Goal: Check status: Check status

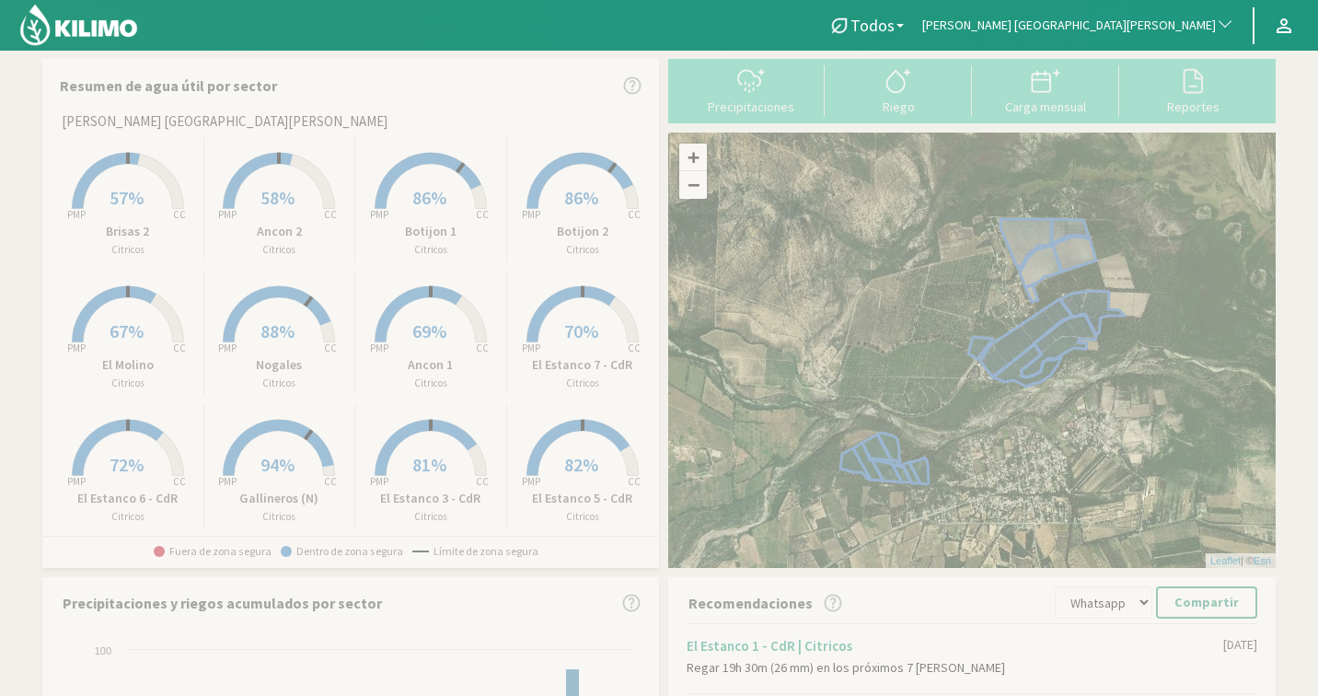
click at [1126, 34] on span "[PERSON_NAME] [GEOGRAPHIC_DATA][PERSON_NAME]" at bounding box center [1069, 26] width 294 height 18
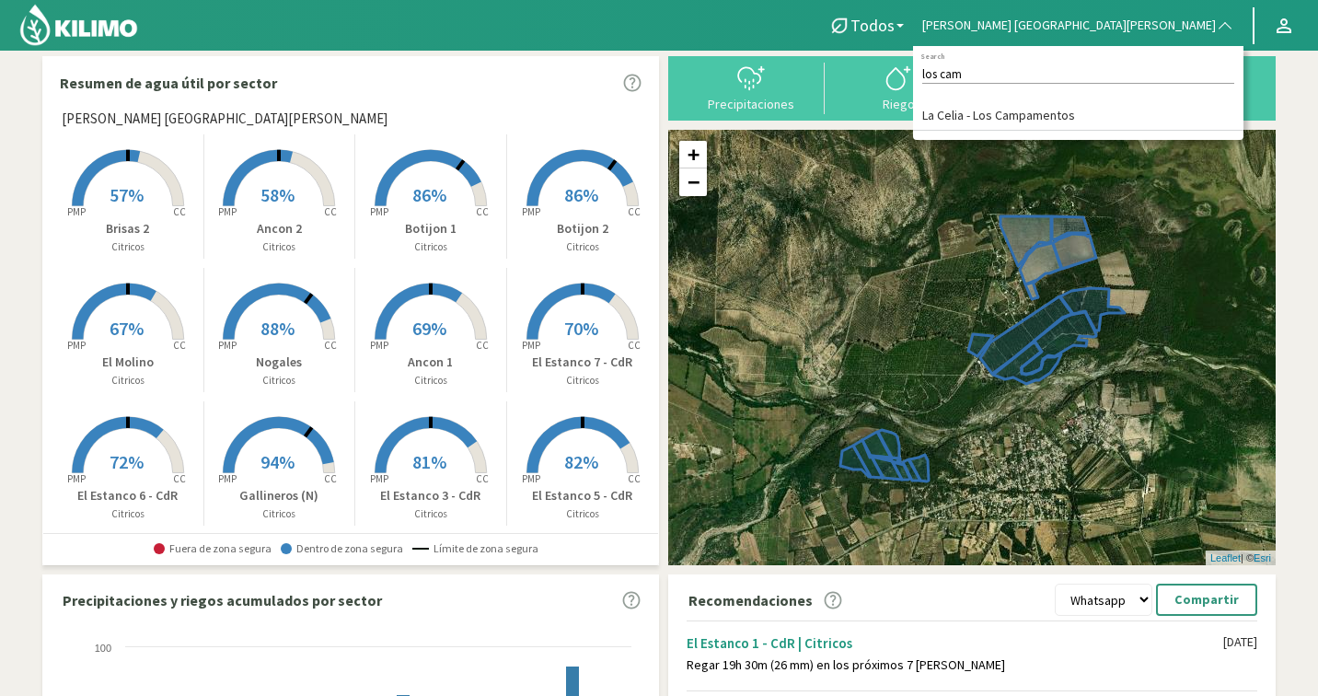
scroll to position [4, 0]
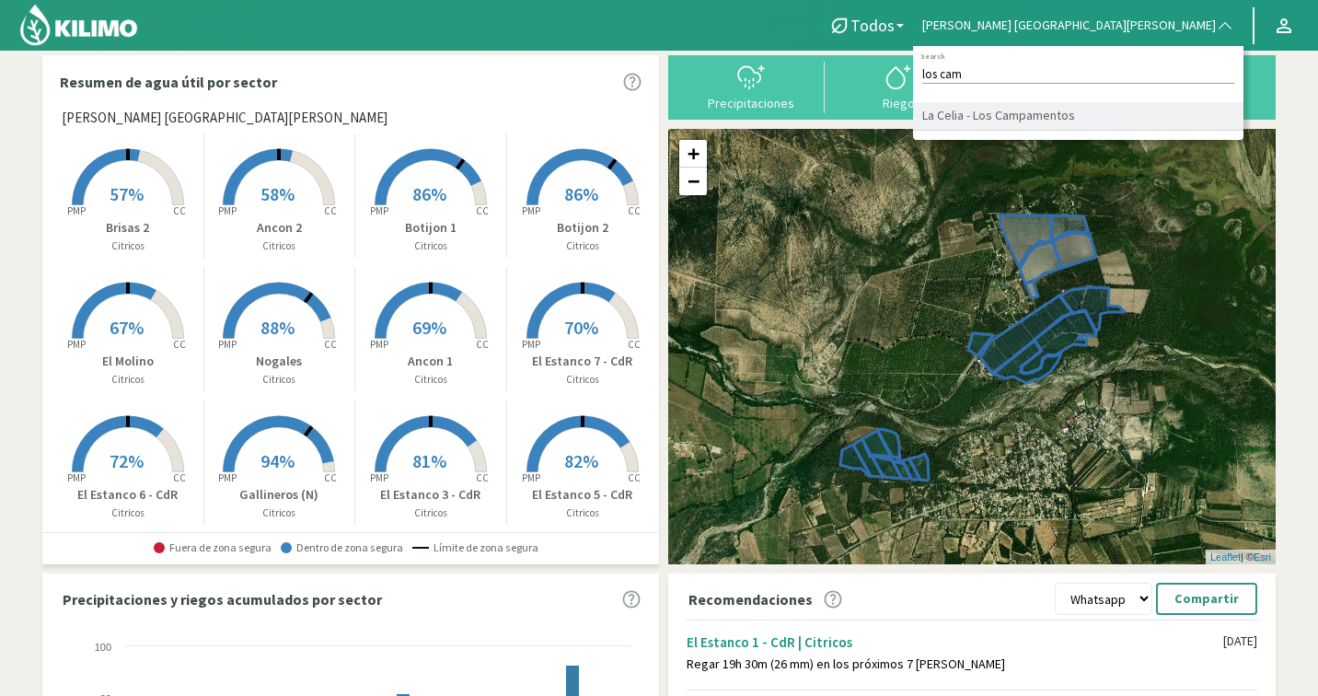
type input "los cam"
click at [1153, 124] on li "La Celia - Los Campamentos" at bounding box center [1078, 116] width 330 height 29
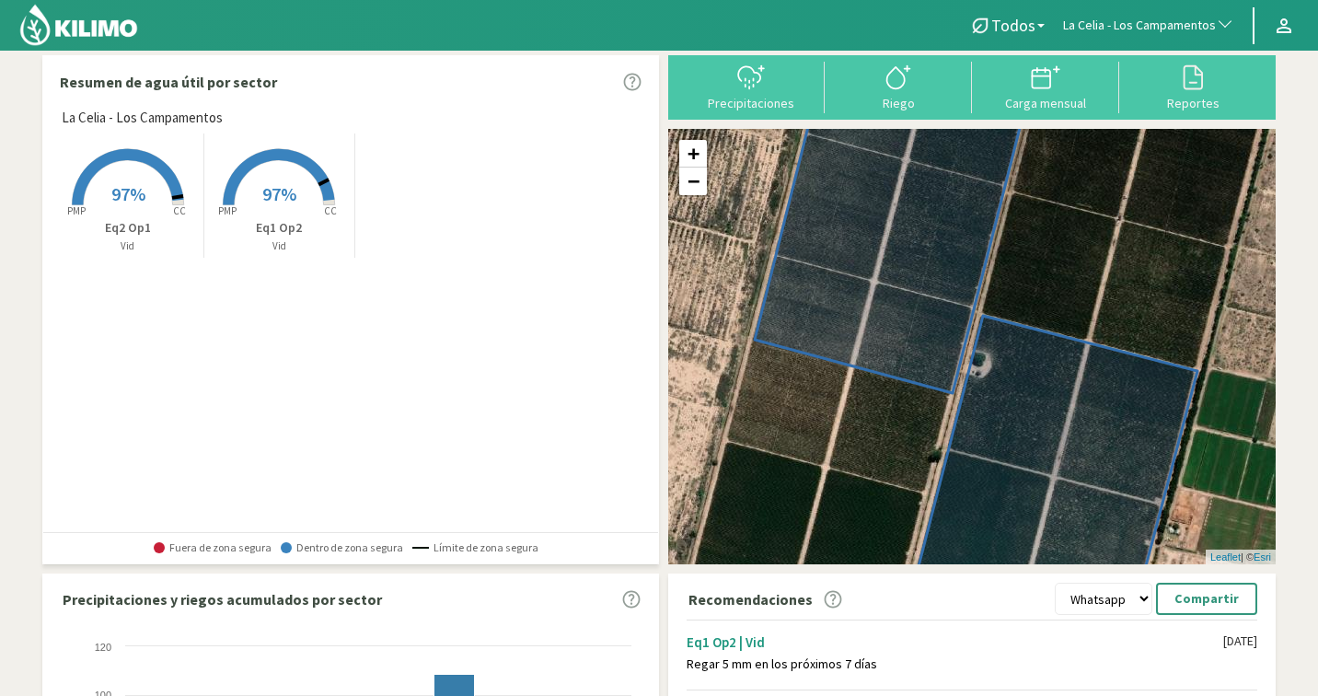
click at [262, 196] on span "97%" at bounding box center [279, 193] width 34 height 23
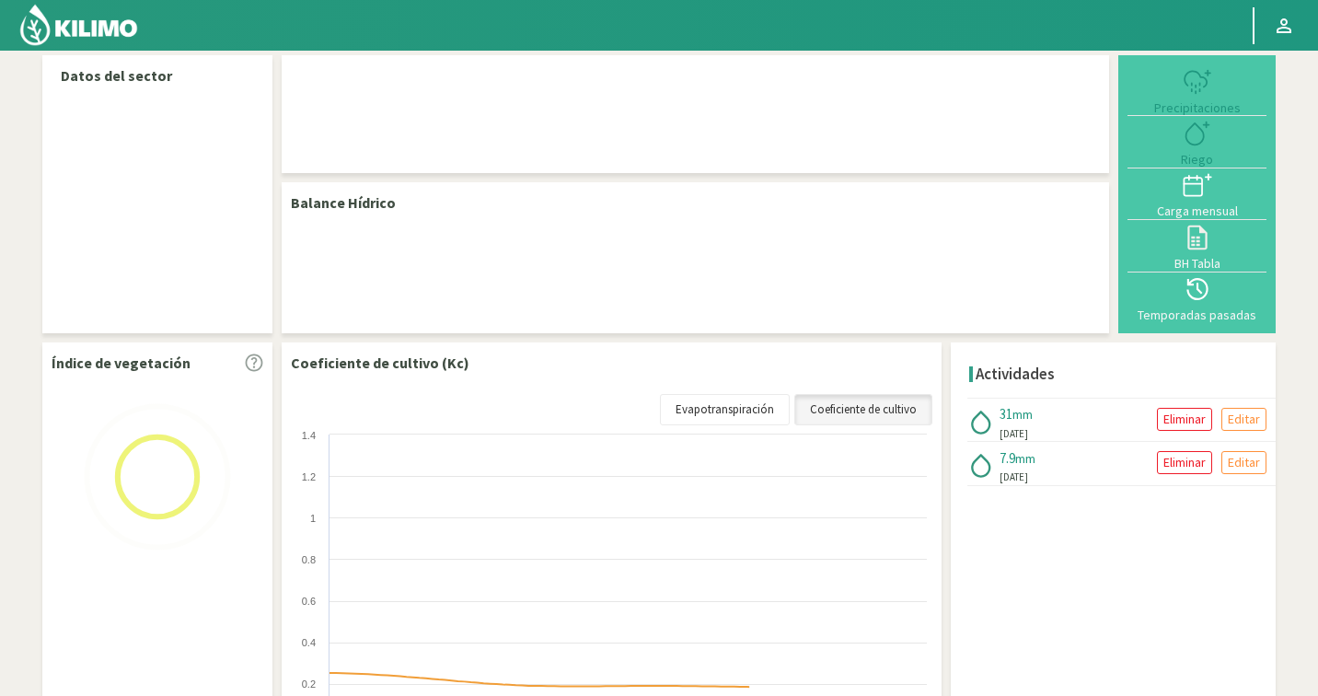
select select "141: Object"
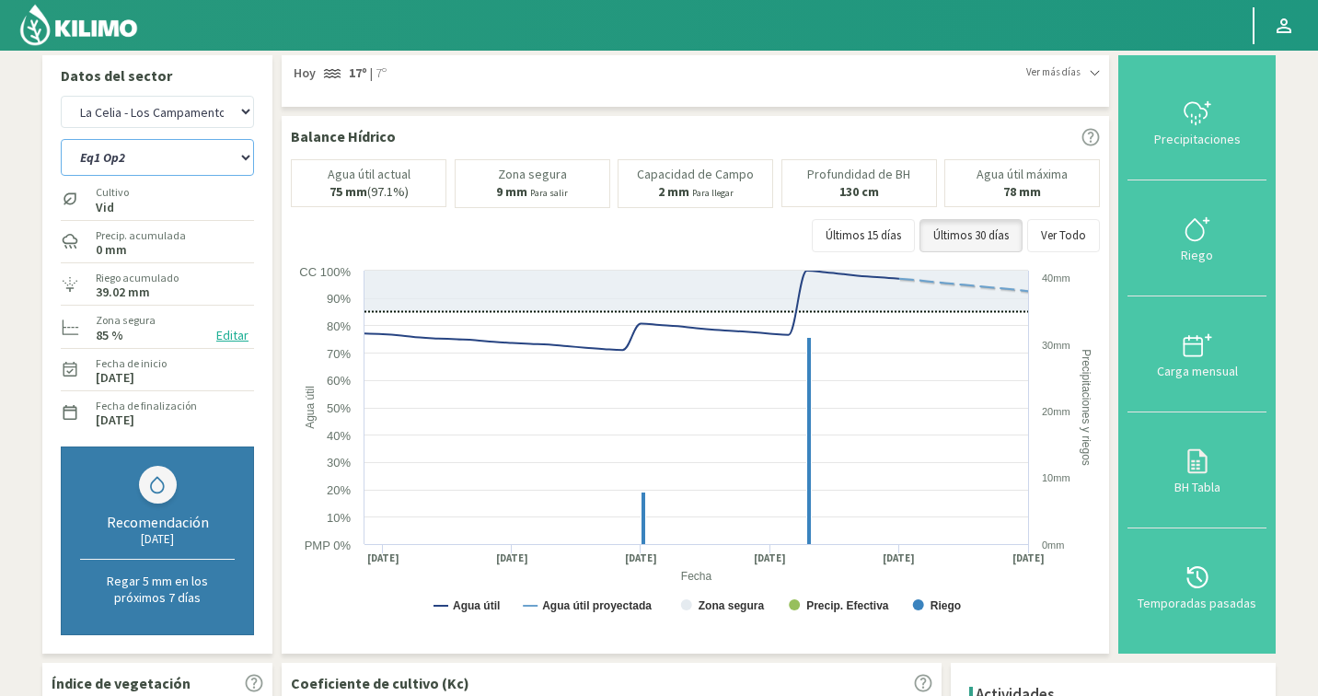
click at [166, 165] on select "Eq1 Op2 Eq2 Op1" at bounding box center [157, 157] width 193 height 37
click at [168, 167] on select "Eq1 Op2 Eq2 Op1" at bounding box center [157, 157] width 193 height 37
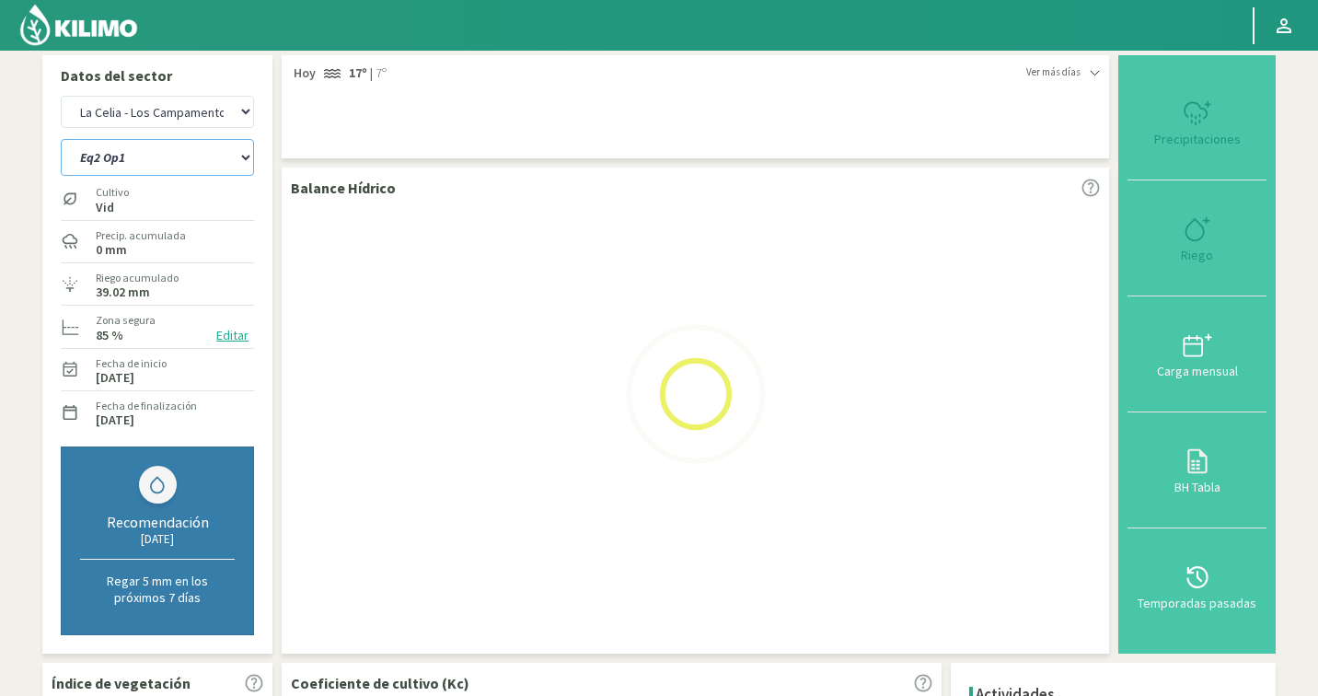
select select "0: Object"
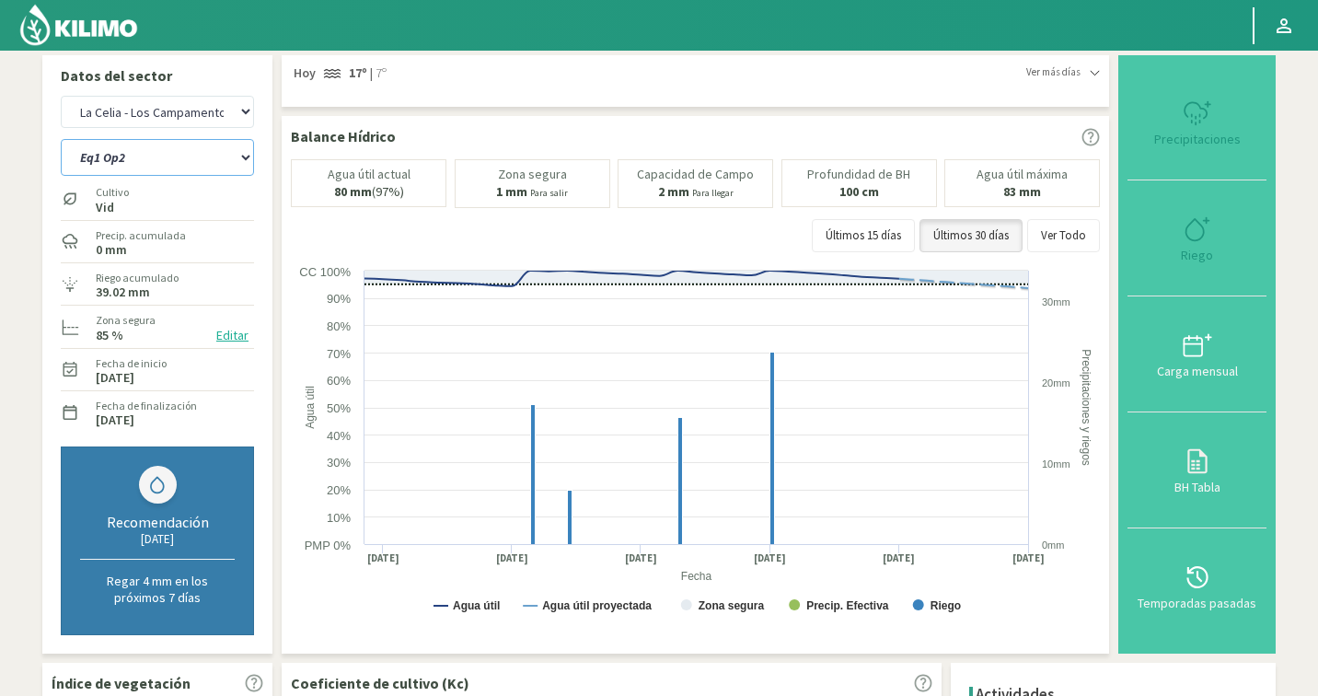
select select "419: Object"
select select "3: Object"
click at [127, 152] on select "Eq1 Op2 Eq2 Op1" at bounding box center [157, 157] width 193 height 37
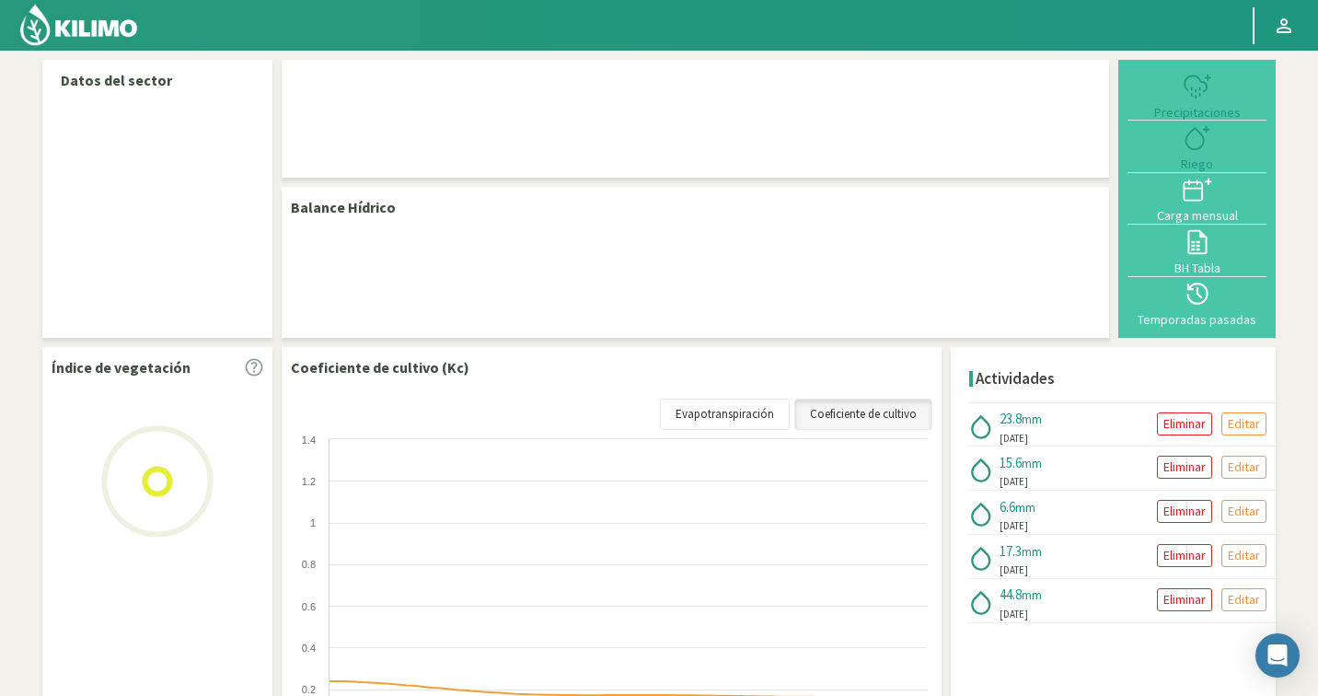
select select "141: Object"
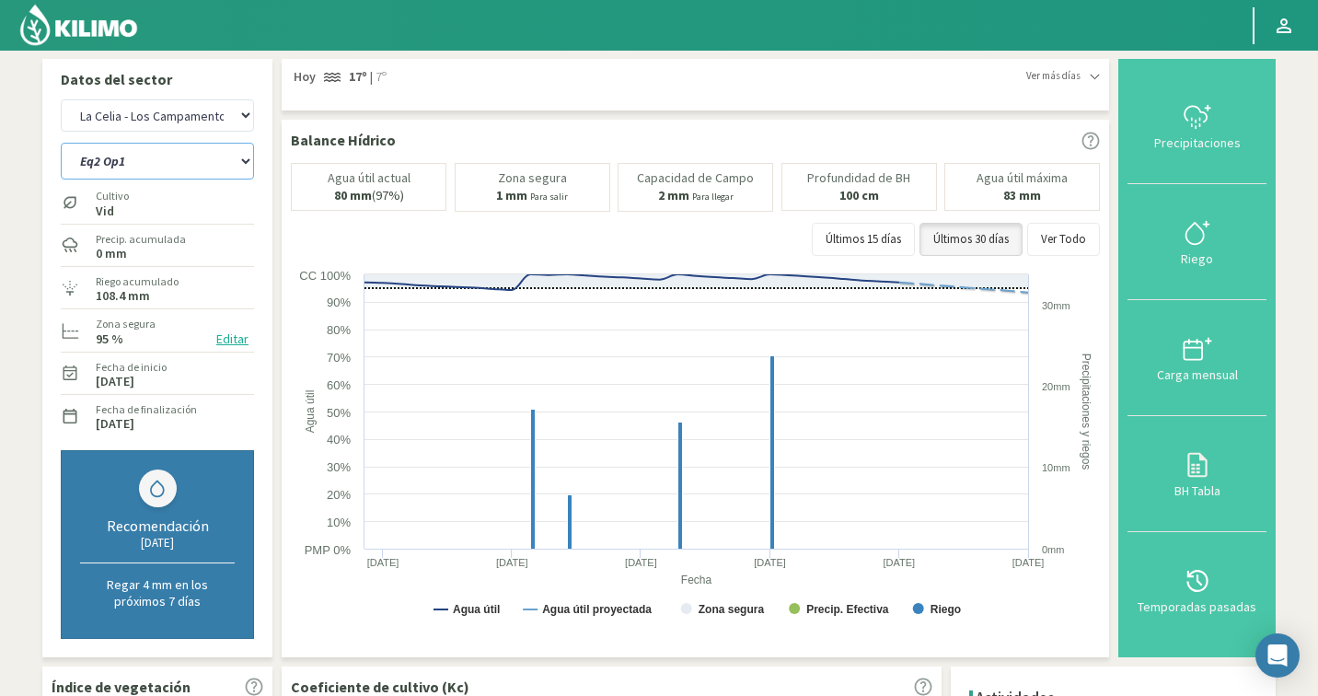
click at [112, 160] on select "Eq1 Op2 Eq2 Op1" at bounding box center [157, 161] width 193 height 37
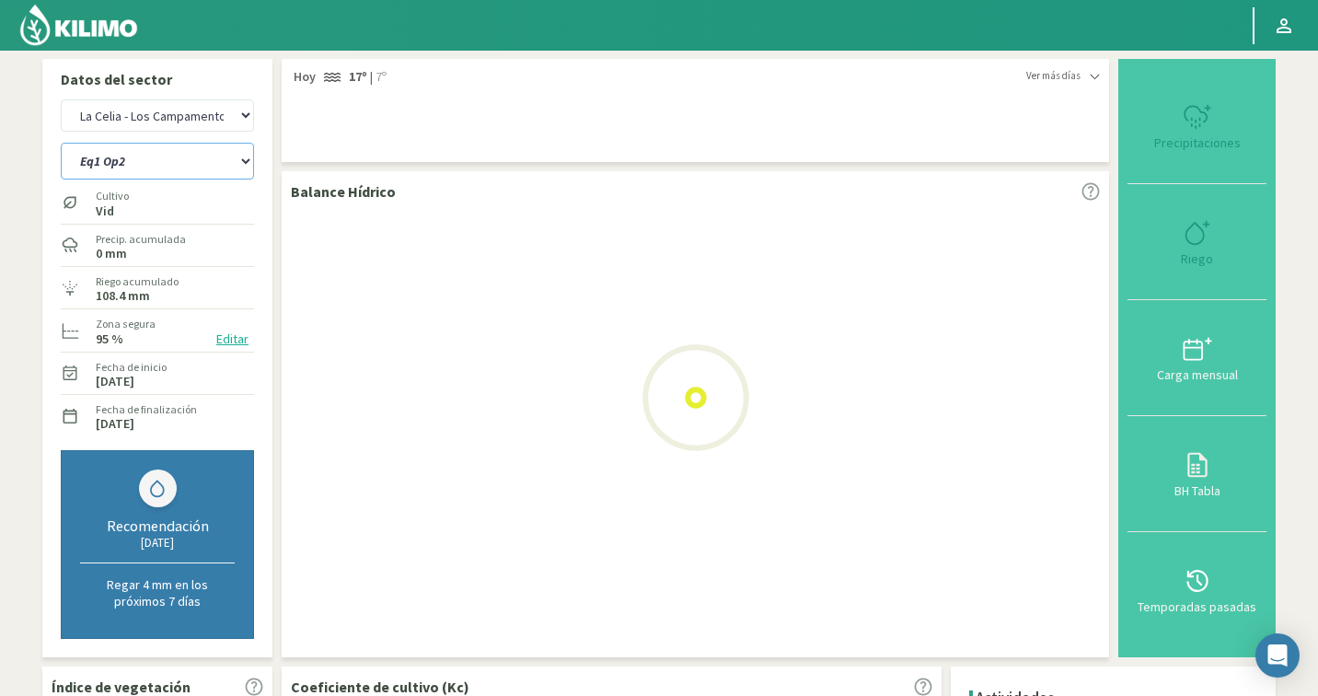
select select "1: Object"
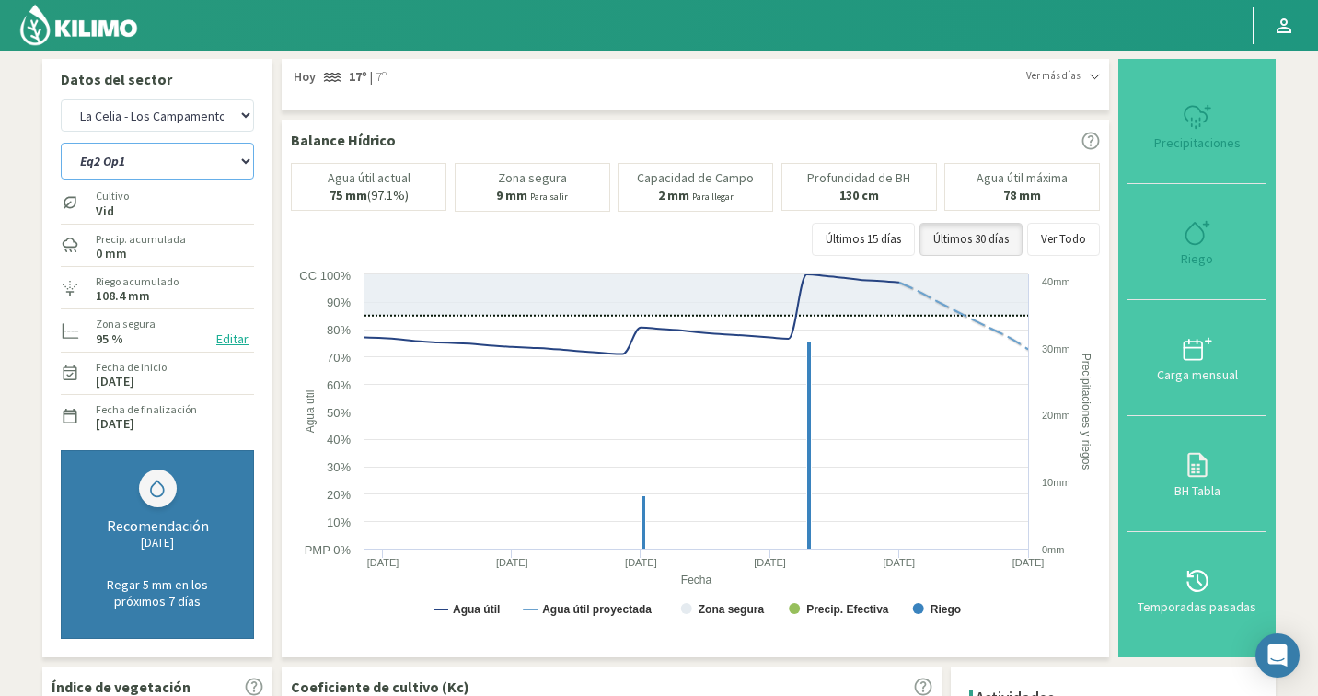
select select "419: Object"
click at [140, 151] on select "Eq1 Op2 Eq2 Op1" at bounding box center [157, 161] width 193 height 37
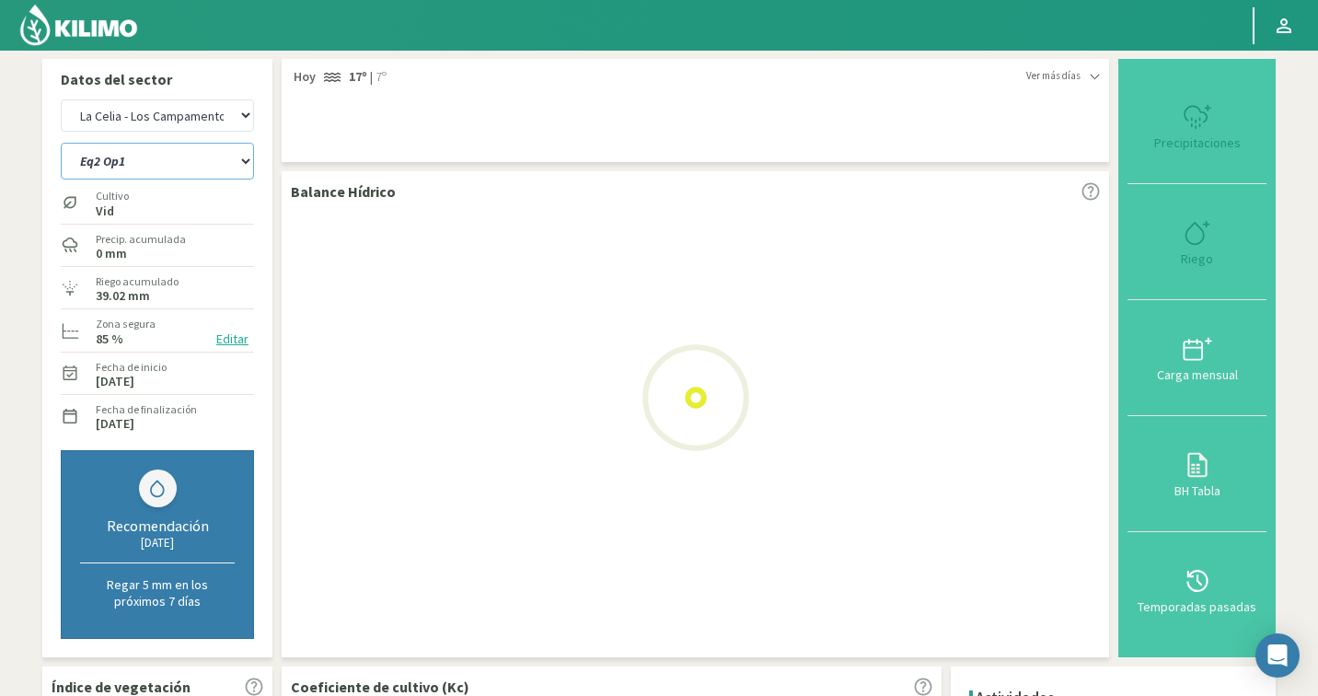
select select "2: Object"
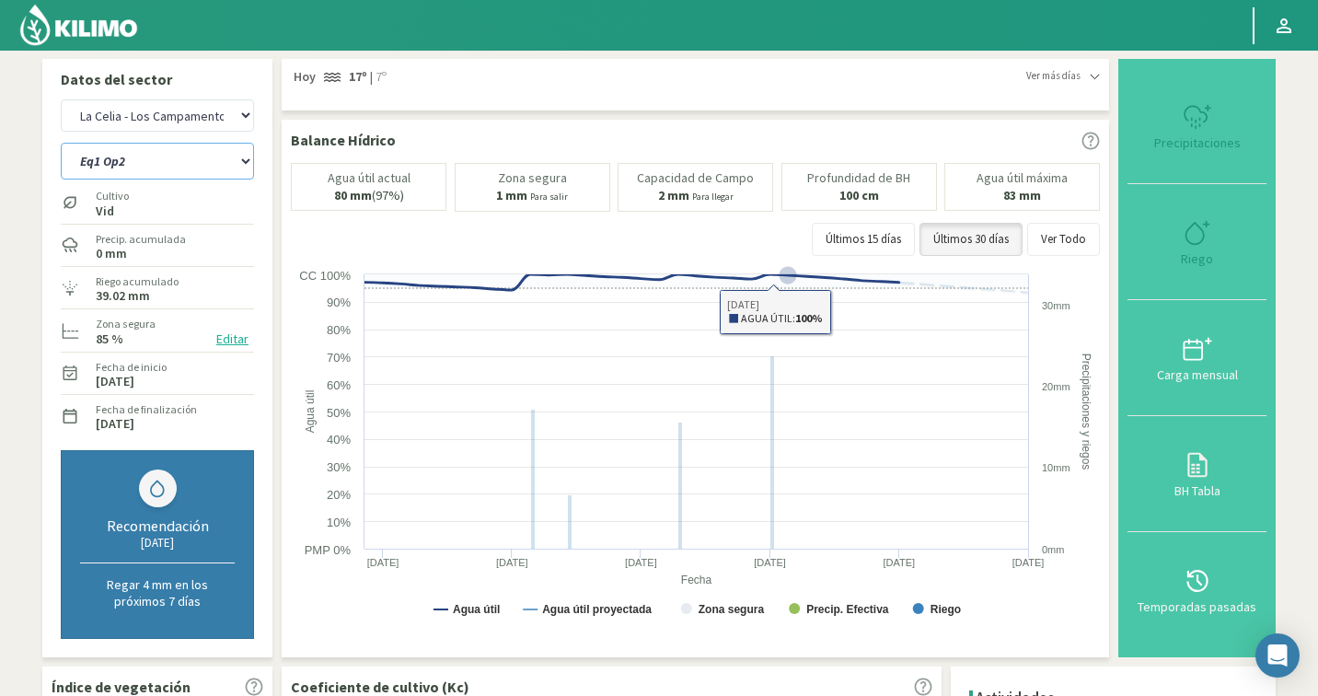
select select "697: Object"
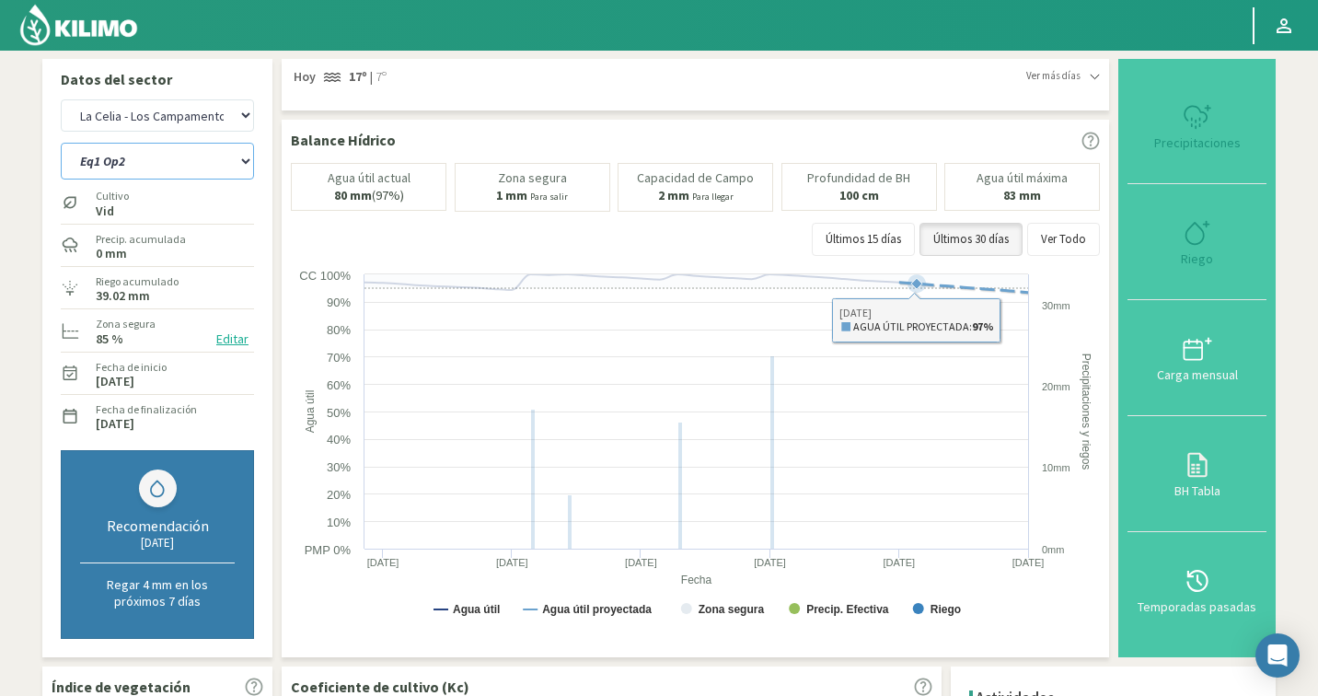
select select "5: Object"
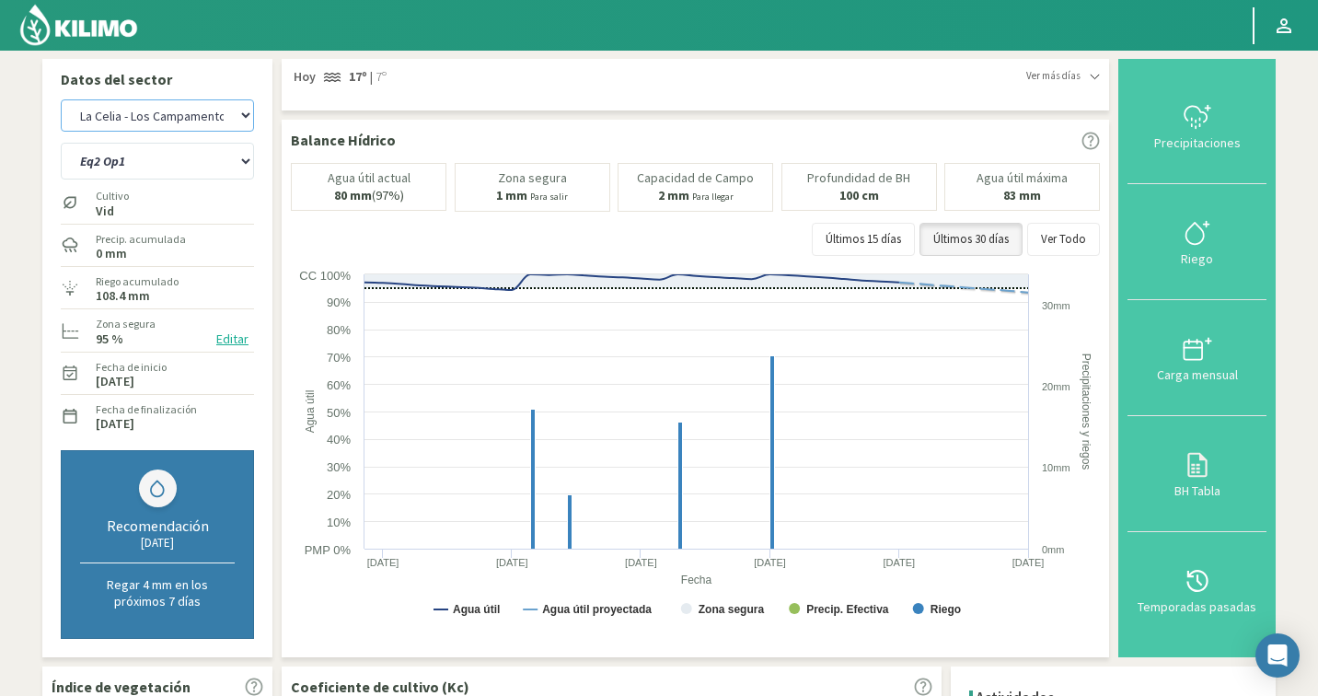
click at [151, 120] on select "Agr. Cardonal Agr. El Carmelo Agrícola Bakia Agrícola Bakia - IC Agrícola Exser…" at bounding box center [157, 115] width 193 height 32
click at [116, 156] on select "Eq1 Op2 Eq2 Op1" at bounding box center [157, 161] width 193 height 37
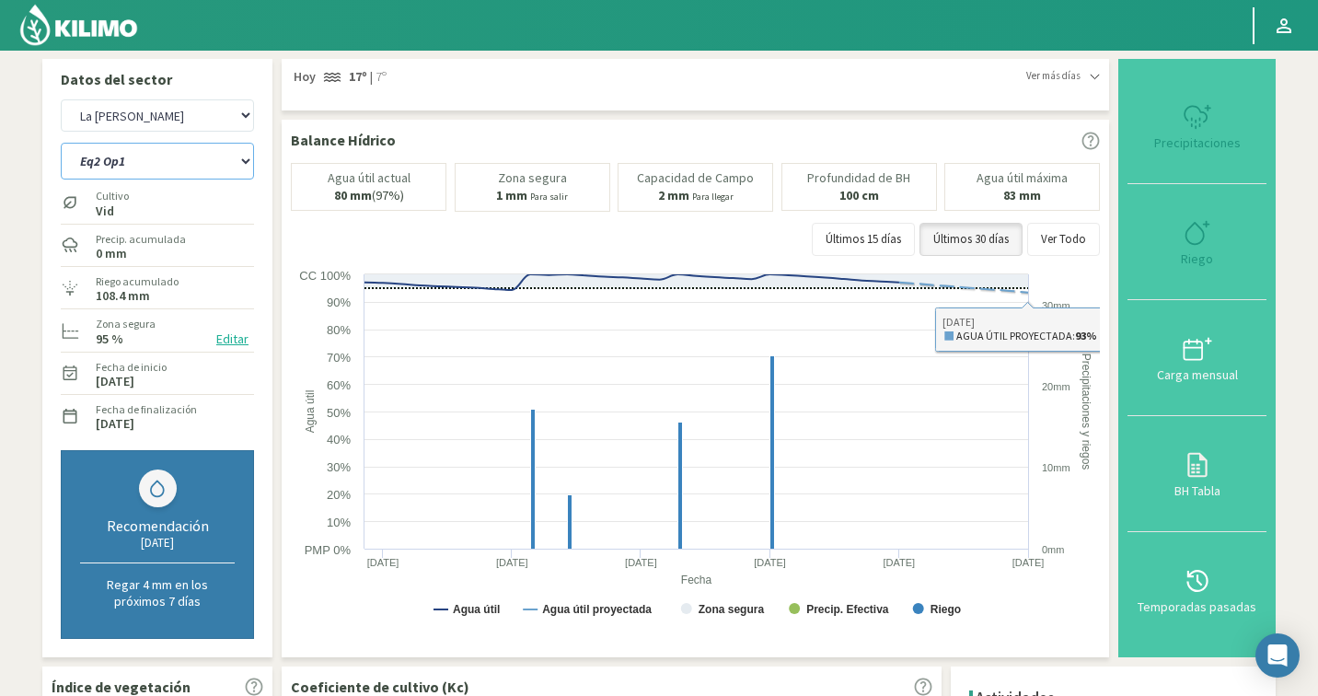
select select "972: Object"
select select "6: Object"
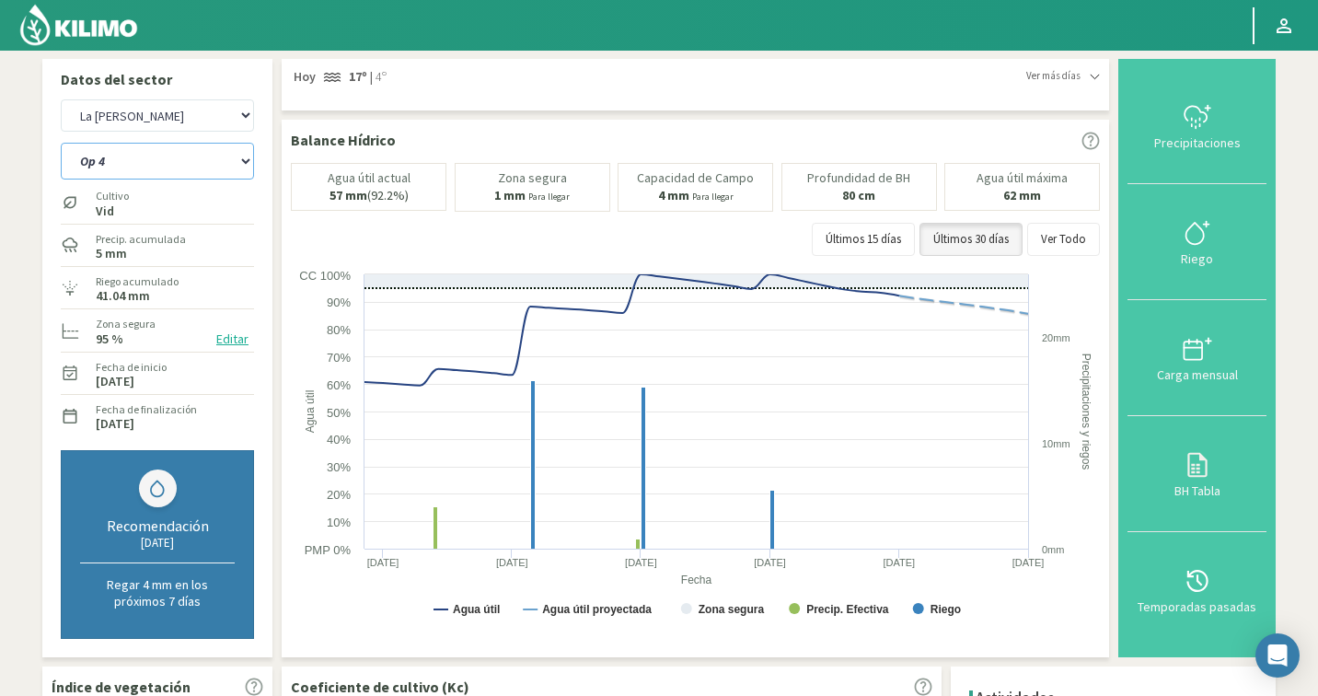
click at [182, 172] on select "Op 4 Op 5" at bounding box center [157, 161] width 193 height 37
